Goal: Navigation & Orientation: Find specific page/section

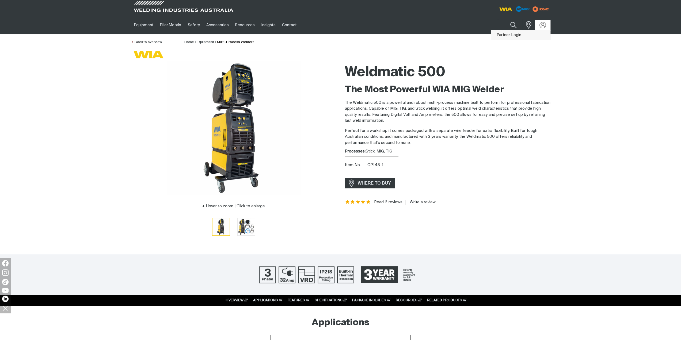
click at [536, 35] on link "Partner Login" at bounding box center [521, 35] width 59 height 10
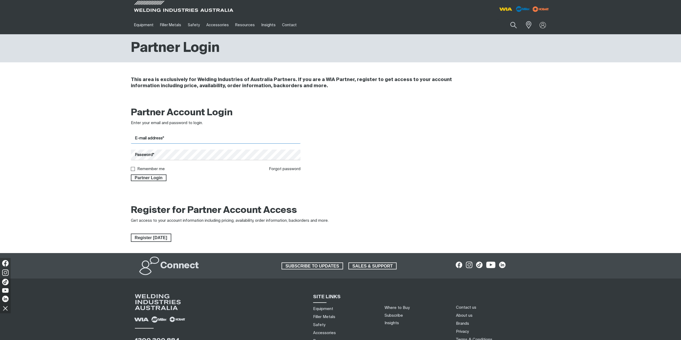
drag, startPoint x: 210, startPoint y: 137, endPoint x: 214, endPoint y: 143, distance: 6.8
click at [210, 137] on input "E-mail address*" at bounding box center [216, 138] width 170 height 10
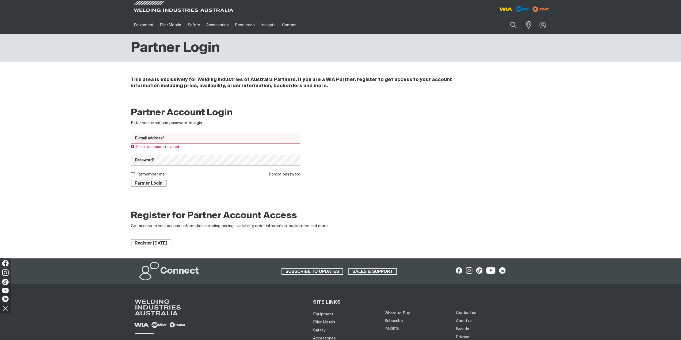
type input "[EMAIL_ADDRESS][DOMAIN_NAME]"
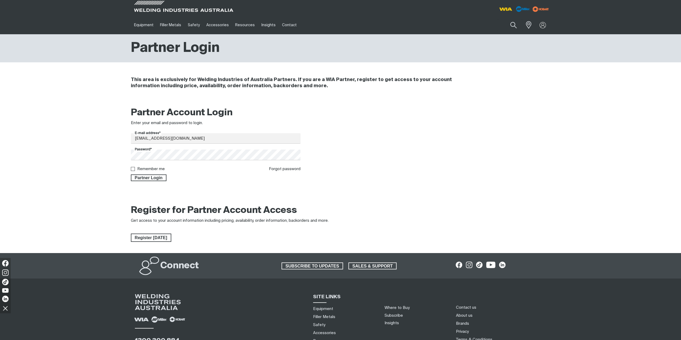
click at [158, 168] on label "Remember me" at bounding box center [151, 169] width 28 height 4
click at [134, 168] on input "Remember me" at bounding box center [132, 168] width 3 height 3
checkbox input "true"
click at [155, 177] on span "Partner Login" at bounding box center [148, 178] width 35 height 7
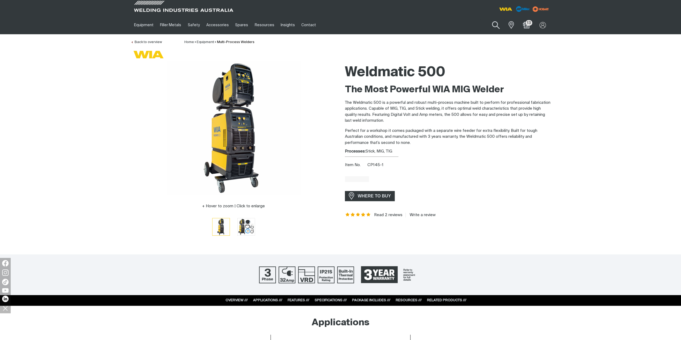
click at [495, 24] on button "Search products" at bounding box center [496, 25] width 22 height 15
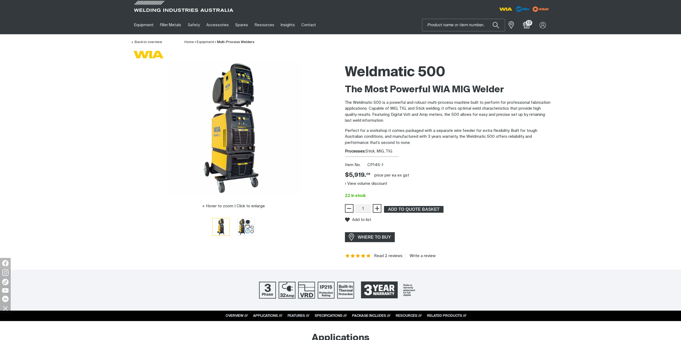
click at [457, 27] on input "Search" at bounding box center [463, 25] width 82 height 12
type input "cp143-1"
click at [462, 38] on span "Weldmatic 250 - CP143-1" at bounding box center [459, 36] width 41 height 5
